Goal: Transaction & Acquisition: Download file/media

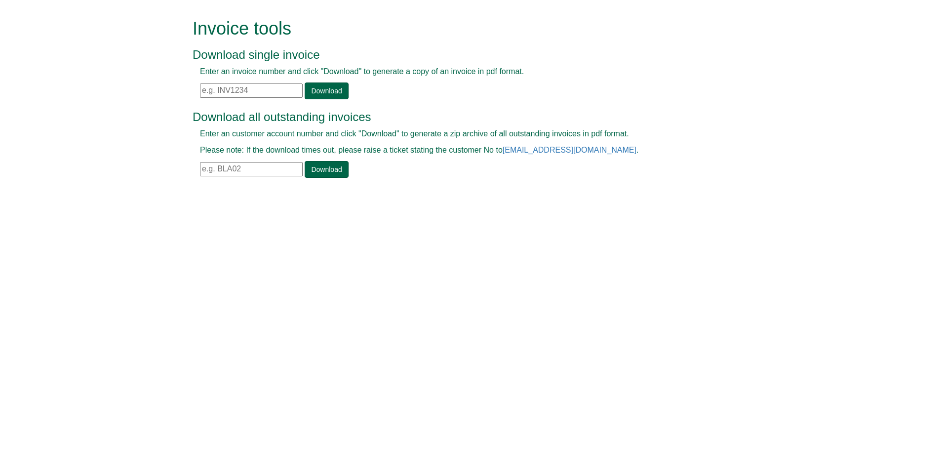
click at [201, 88] on input "text" at bounding box center [251, 90] width 103 height 14
paste input "INV1395968"
type input "INV1395968"
click at [315, 90] on link "Download" at bounding box center [326, 90] width 43 height 17
click at [201, 169] on input "text" at bounding box center [251, 169] width 103 height 14
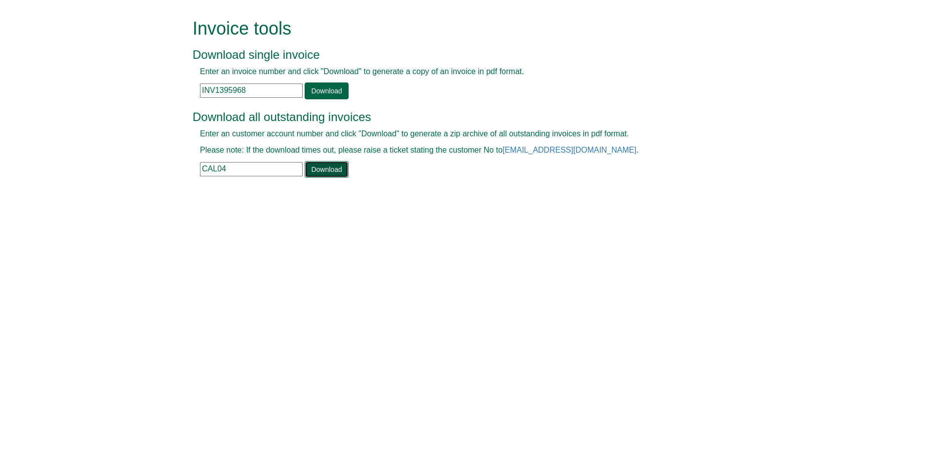
click at [327, 165] on link "Download" at bounding box center [326, 169] width 43 height 17
click at [315, 170] on link "Download" at bounding box center [326, 169] width 43 height 17
drag, startPoint x: 212, startPoint y: 167, endPoint x: 244, endPoint y: 169, distance: 31.7
click at [244, 169] on input "CAL04" at bounding box center [251, 169] width 103 height 14
click at [328, 172] on link "Download" at bounding box center [326, 169] width 43 height 17
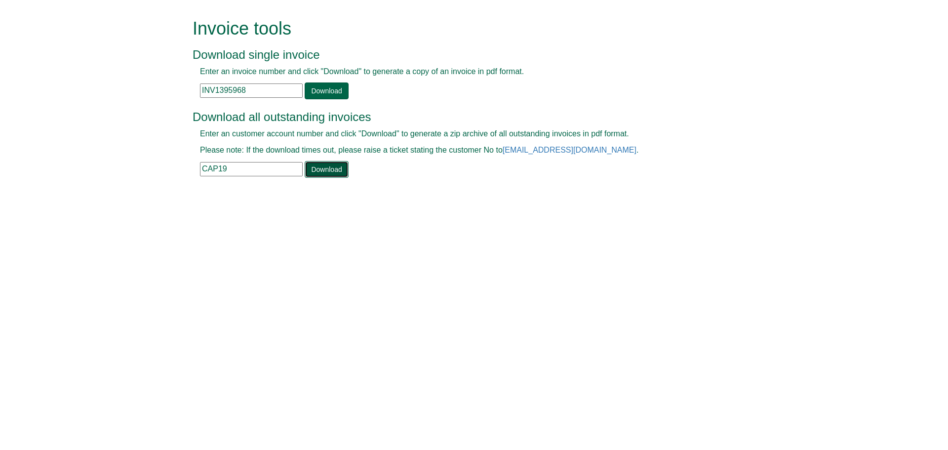
click at [325, 170] on link "Download" at bounding box center [326, 169] width 43 height 17
click at [321, 167] on link "Download" at bounding box center [326, 169] width 43 height 17
click at [222, 167] on input "CAP19" at bounding box center [251, 169] width 103 height 14
click at [335, 172] on link "Download" at bounding box center [326, 169] width 43 height 17
drag, startPoint x: 223, startPoint y: 167, endPoint x: 233, endPoint y: 168, distance: 10.9
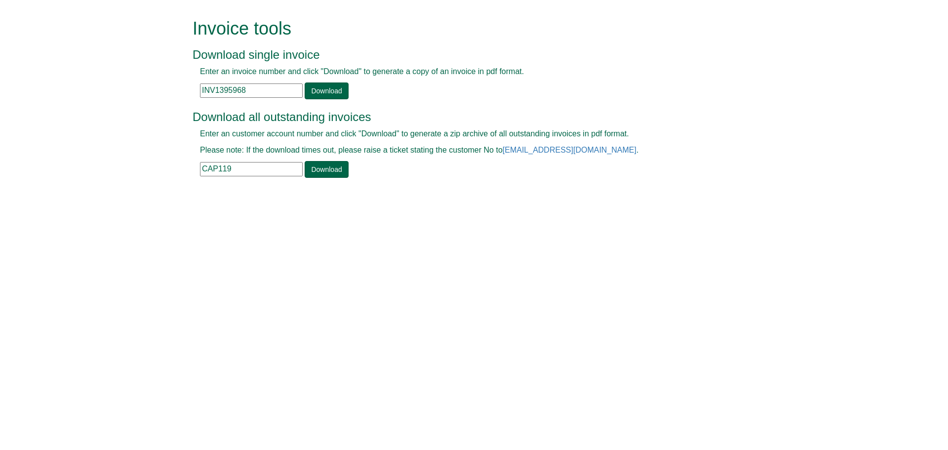
click at [233, 168] on input "CAP119" at bounding box center [251, 169] width 103 height 14
click at [327, 169] on link "Download" at bounding box center [326, 169] width 43 height 17
drag, startPoint x: 222, startPoint y: 169, endPoint x: 252, endPoint y: 169, distance: 30.6
click at [252, 169] on input "CAP124" at bounding box center [251, 169] width 103 height 14
click at [324, 168] on link "Download" at bounding box center [326, 169] width 43 height 17
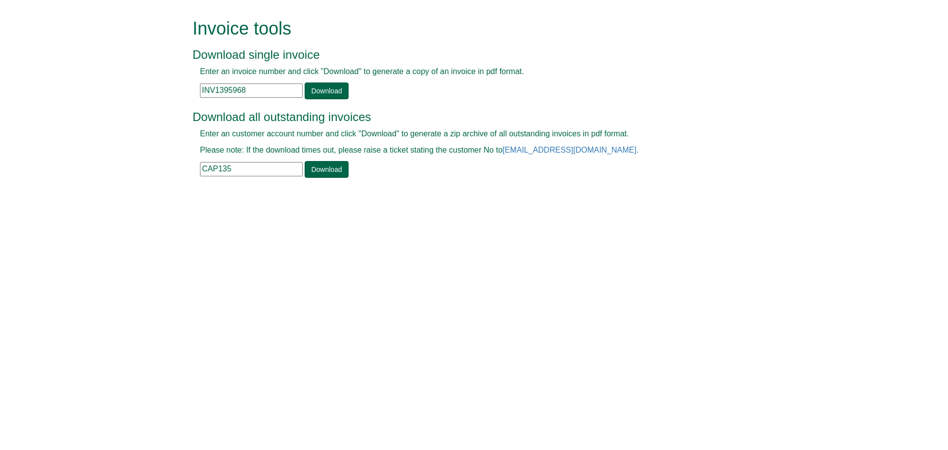
drag, startPoint x: 222, startPoint y: 168, endPoint x: 233, endPoint y: 167, distance: 11.0
click at [233, 167] on input "CAP135" at bounding box center [251, 169] width 103 height 14
type input "CAP14"
click at [315, 169] on link "Download" at bounding box center [326, 169] width 43 height 17
drag, startPoint x: 238, startPoint y: 170, endPoint x: 178, endPoint y: 171, distance: 60.7
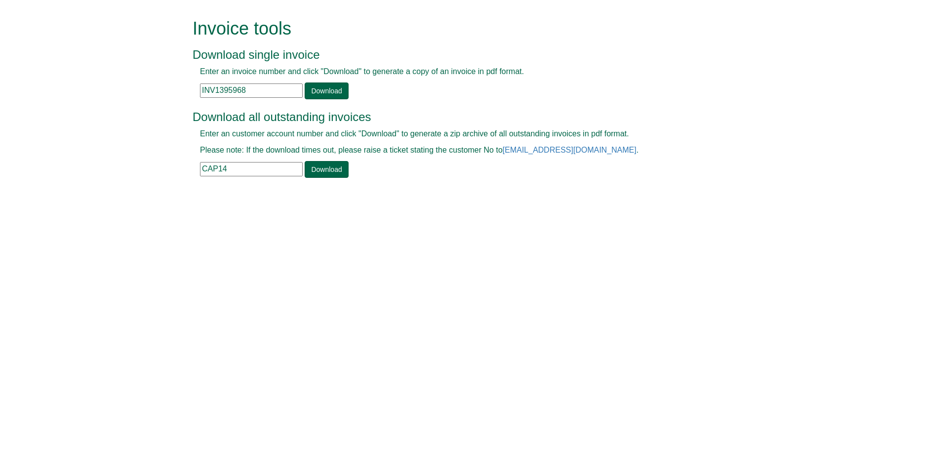
click at [178, 171] on form "Invoice tools Download single invoice Enter an invoice number and click "Downlo…" at bounding box center [474, 99] width 948 height 198
type input "CSI19"
click at [311, 174] on link "Download" at bounding box center [326, 169] width 43 height 17
click at [326, 170] on link "Download" at bounding box center [326, 169] width 43 height 17
click at [315, 172] on link "Download" at bounding box center [326, 169] width 43 height 17
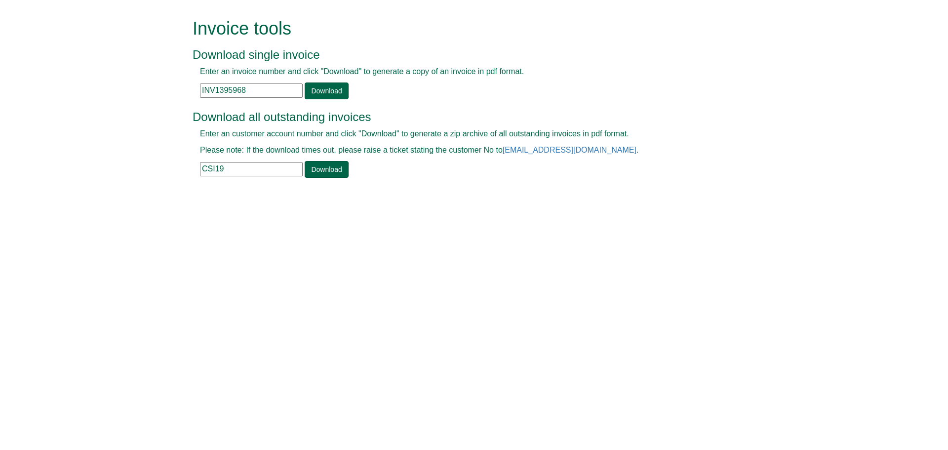
drag, startPoint x: 226, startPoint y: 171, endPoint x: 201, endPoint y: 168, distance: 24.9
click at [201, 168] on input "CSI19" at bounding box center [251, 169] width 103 height 14
type input "l"
type input "LBG02"
click at [317, 172] on link "Download" at bounding box center [326, 169] width 43 height 17
